Goal: Complete application form

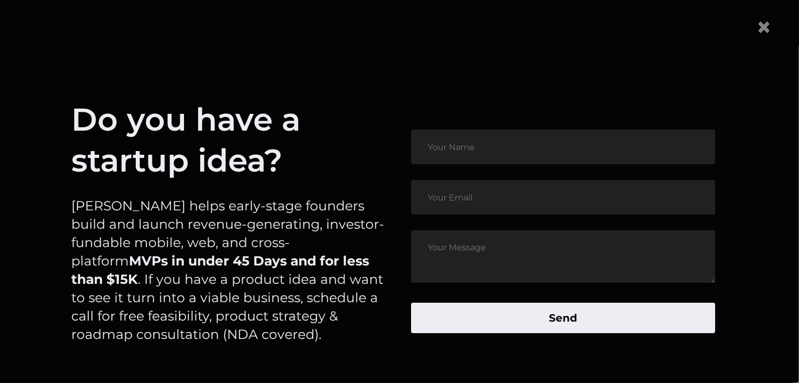
click at [617, 143] on input "text" at bounding box center [563, 147] width 304 height 35
type input "[PERSON_NAME]"
click at [338, 261] on p "[PERSON_NAME] helps early-stage founders build and launch revenue-generating, i…" at bounding box center [228, 270] width 314 height 147
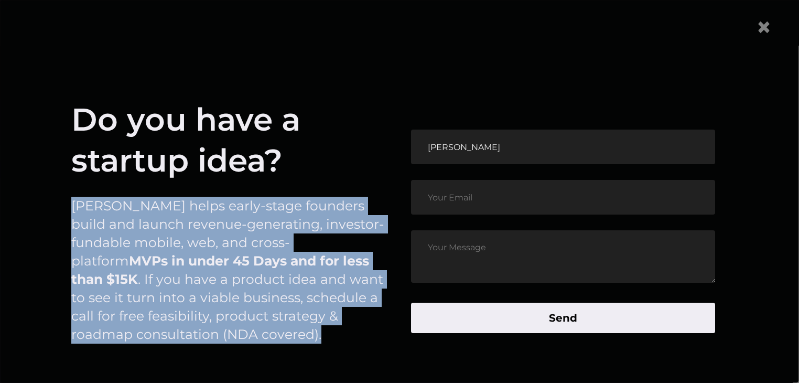
click at [338, 261] on p "[PERSON_NAME] helps early-stage founders build and launch revenue-generating, i…" at bounding box center [228, 270] width 314 height 147
click at [357, 321] on p "[PERSON_NAME] helps early-stage founders build and launch revenue-generating, i…" at bounding box center [228, 270] width 314 height 147
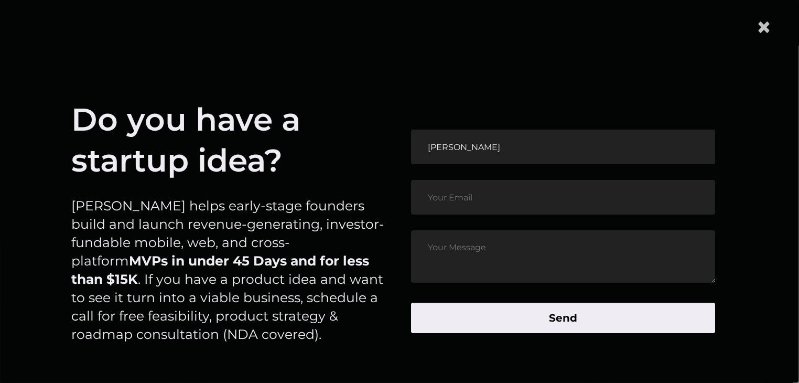
click at [770, 29] on span "×" at bounding box center [764, 27] width 16 height 32
